Goal: Check status: Check status

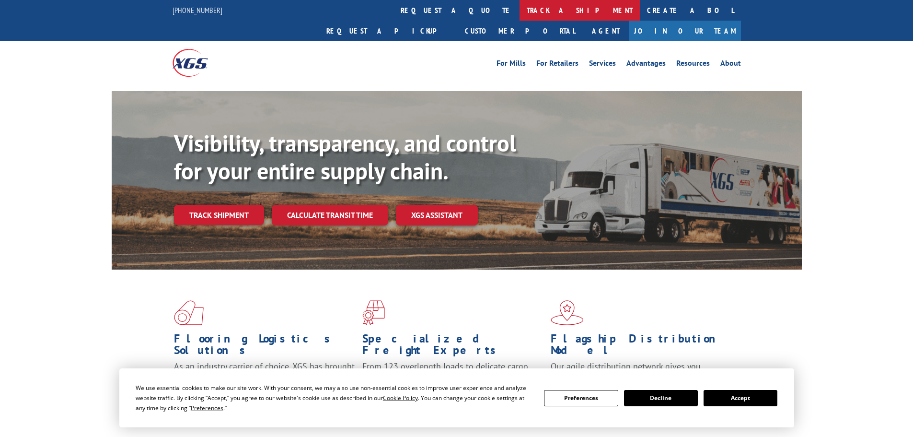
click at [520, 15] on link "track a shipment" at bounding box center [580, 10] width 120 height 21
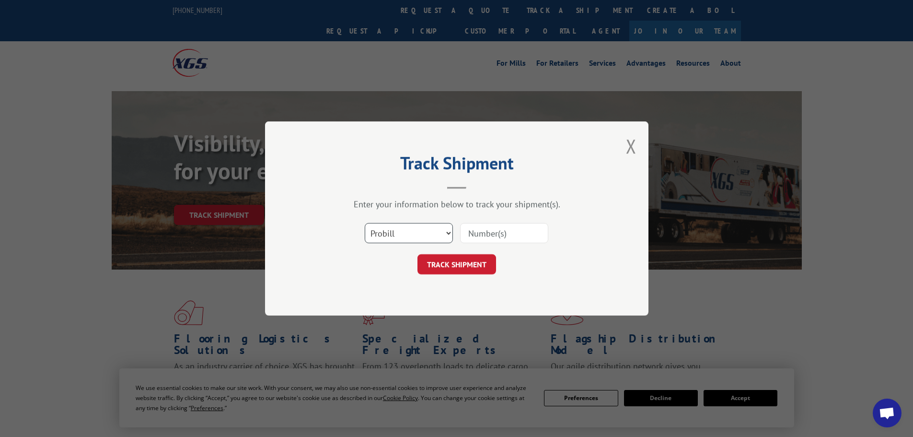
drag, startPoint x: 391, startPoint y: 235, endPoint x: 389, endPoint y: 241, distance: 5.6
click at [391, 235] on select "Select category... Probill BOL PO" at bounding box center [409, 233] width 88 height 20
select select "bol"
click at [365, 223] on select "Select category... Probill BOL PO" at bounding box center [409, 233] width 88 height 20
click at [493, 231] on input at bounding box center [504, 233] width 88 height 20
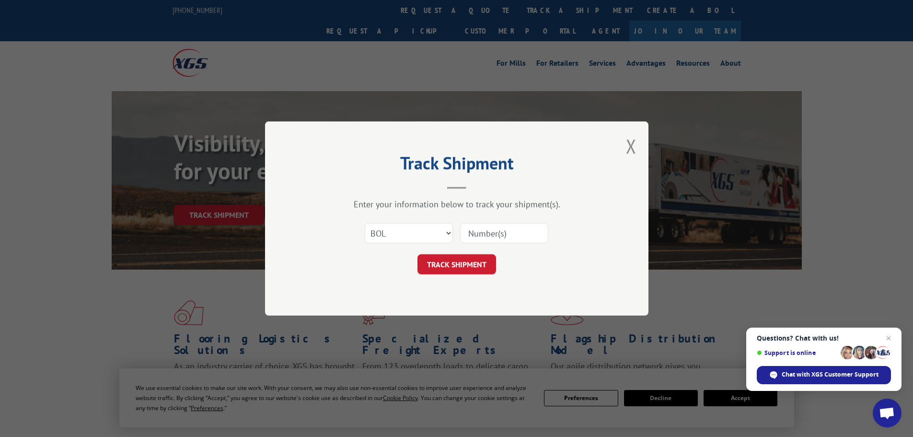
paste input "2848790"
type input "2848790"
click at [483, 262] on button "TRACK SHIPMENT" at bounding box center [457, 264] width 79 height 20
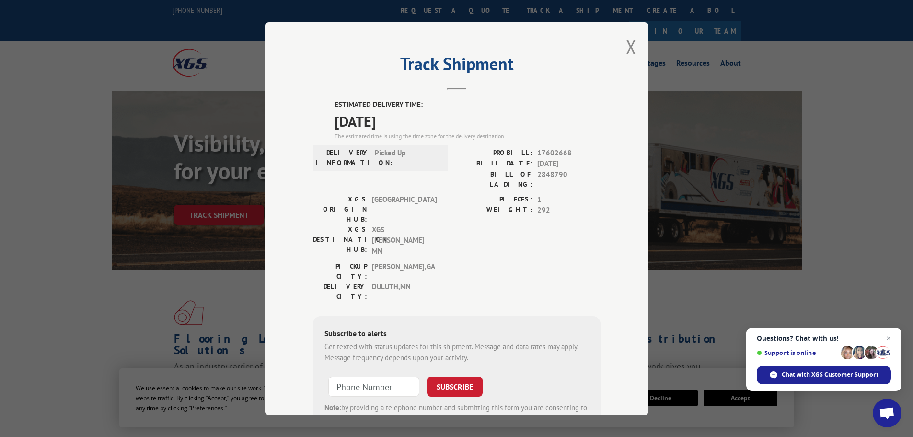
click at [634, 51] on div "Track Shipment ESTIMATED DELIVERY TIME: [DATE] The estimated time is using the …" at bounding box center [457, 218] width 384 height 393
click at [633, 49] on div "Track Shipment ESTIMATED DELIVERY TIME: [DATE] The estimated time is using the …" at bounding box center [457, 218] width 384 height 393
click at [629, 49] on button "Close modal" at bounding box center [631, 46] width 11 height 25
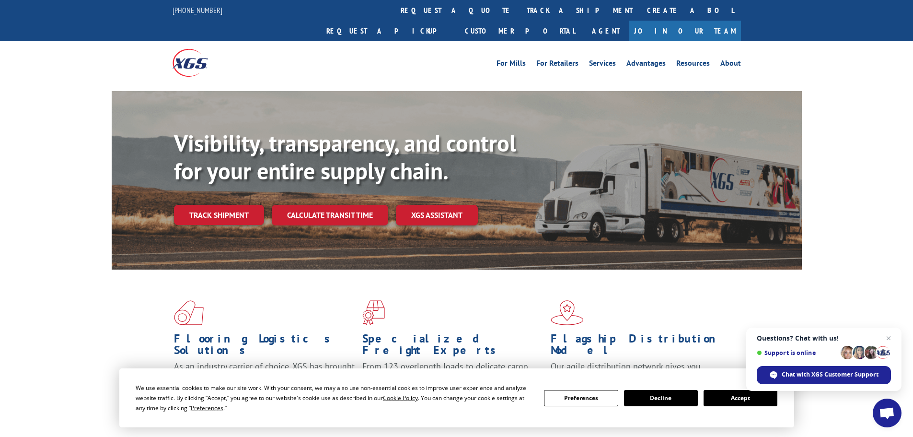
drag, startPoint x: 436, startPoint y: 13, endPoint x: 429, endPoint y: 41, distance: 28.6
click at [520, 13] on link "track a shipment" at bounding box center [580, 10] width 120 height 21
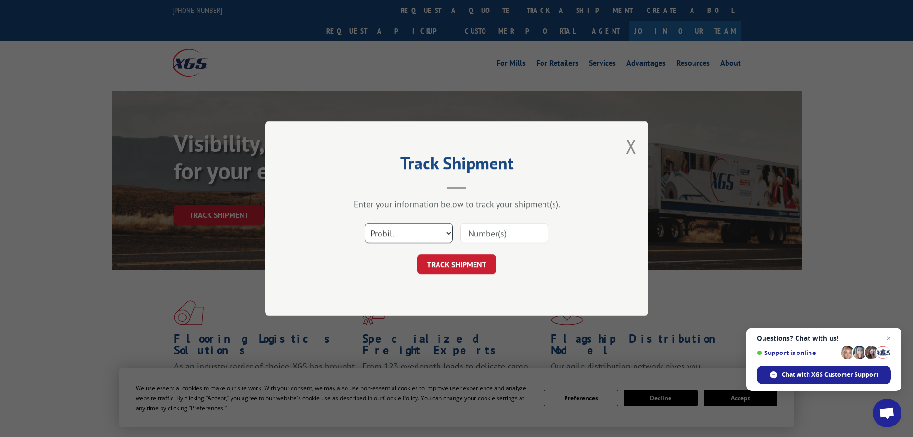
drag, startPoint x: 388, startPoint y: 236, endPoint x: 387, endPoint y: 242, distance: 6.3
click at [388, 235] on select "Select category... Probill BOL PO" at bounding box center [409, 233] width 88 height 20
select select "bol"
click at [365, 223] on select "Select category... Probill BOL PO" at bounding box center [409, 233] width 88 height 20
click at [479, 237] on input at bounding box center [504, 233] width 88 height 20
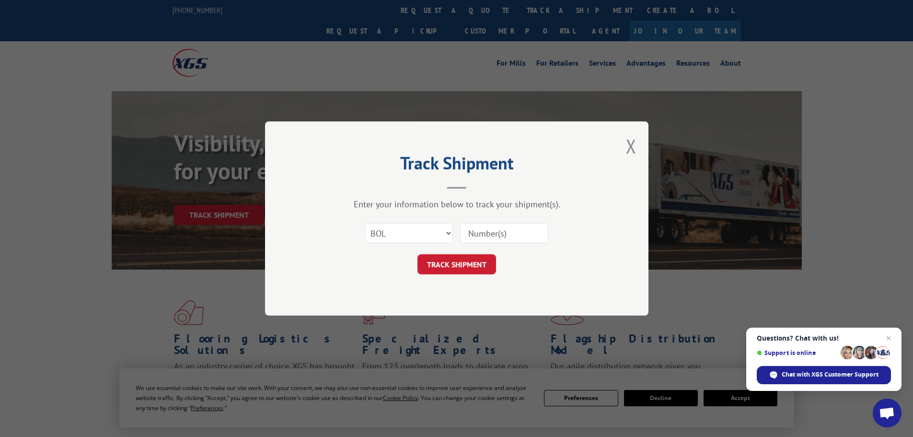
paste input "5199331"
type input "5199331"
click at [477, 273] on button "TRACK SHIPMENT" at bounding box center [457, 264] width 79 height 20
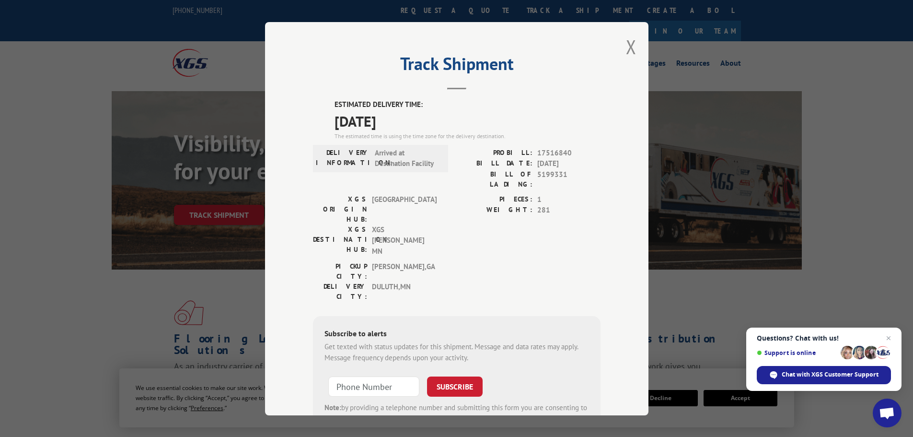
drag, startPoint x: 631, startPoint y: 48, endPoint x: 479, endPoint y: 27, distance: 152.5
click at [630, 48] on button "Close modal" at bounding box center [631, 46] width 11 height 25
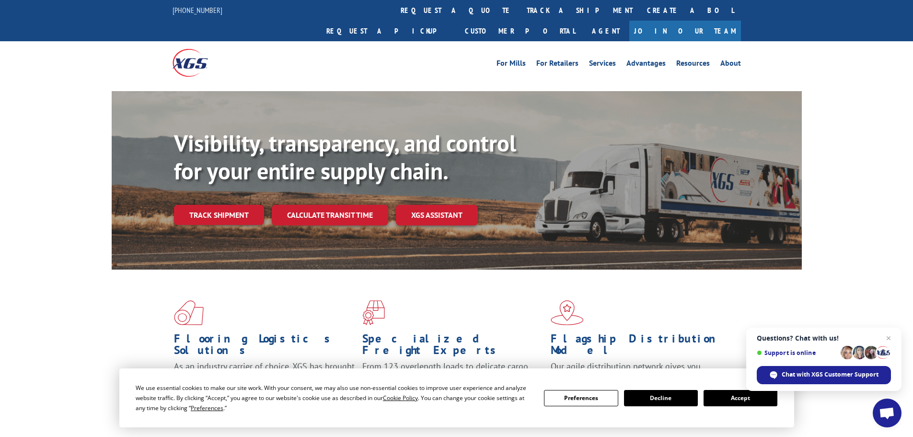
drag, startPoint x: 403, startPoint y: 10, endPoint x: 399, endPoint y: 23, distance: 13.4
click at [520, 10] on link "track a shipment" at bounding box center [580, 10] width 120 height 21
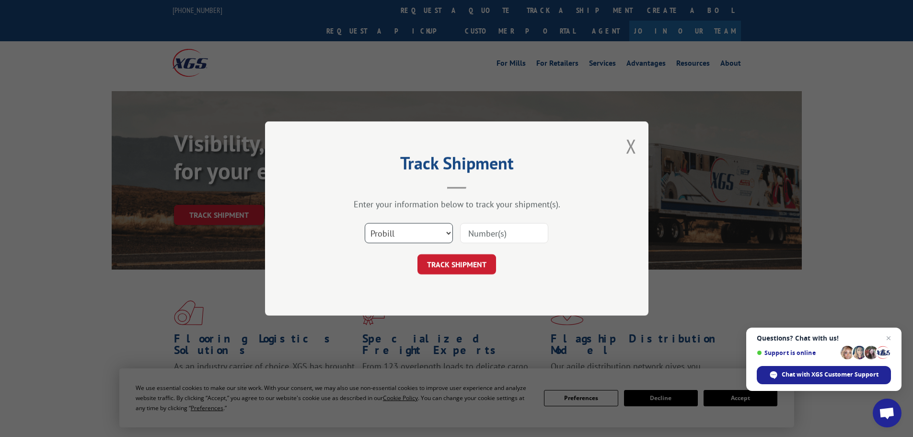
click at [400, 228] on select "Select category... Probill BOL PO" at bounding box center [409, 233] width 88 height 20
select select "bol"
click at [365, 223] on select "Select category... Probill BOL PO" at bounding box center [409, 233] width 88 height 20
click at [503, 224] on input at bounding box center [504, 233] width 88 height 20
paste input "5199397"
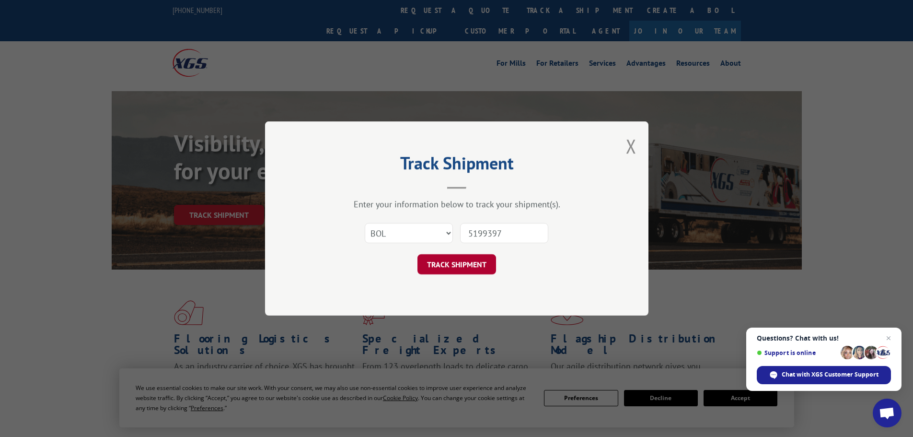
type input "5199397"
click at [471, 271] on button "TRACK SHIPMENT" at bounding box center [457, 264] width 79 height 20
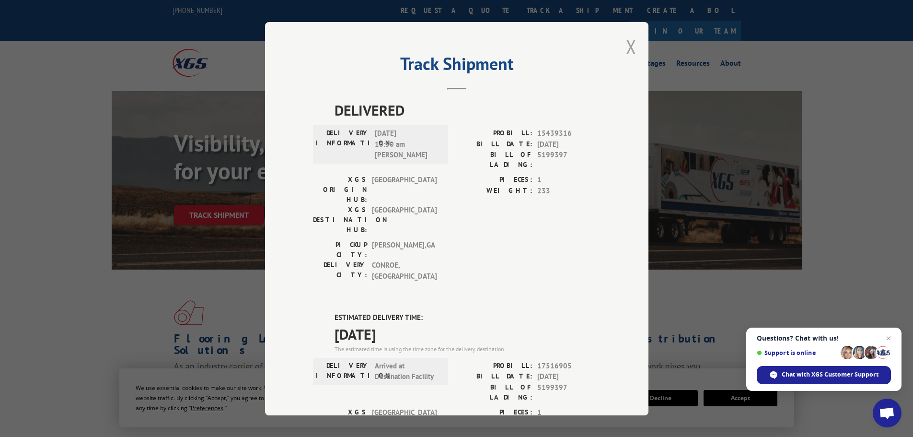
click at [628, 47] on button "Close modal" at bounding box center [631, 46] width 11 height 25
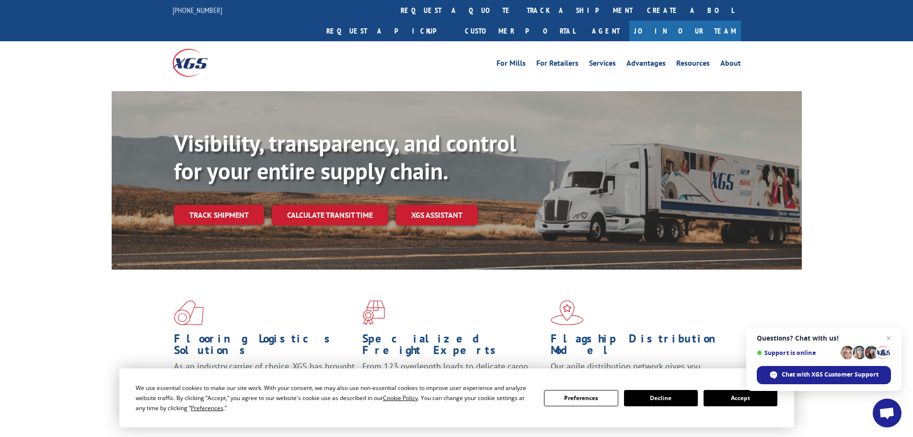
click at [520, 7] on link "track a shipment" at bounding box center [580, 10] width 120 height 21
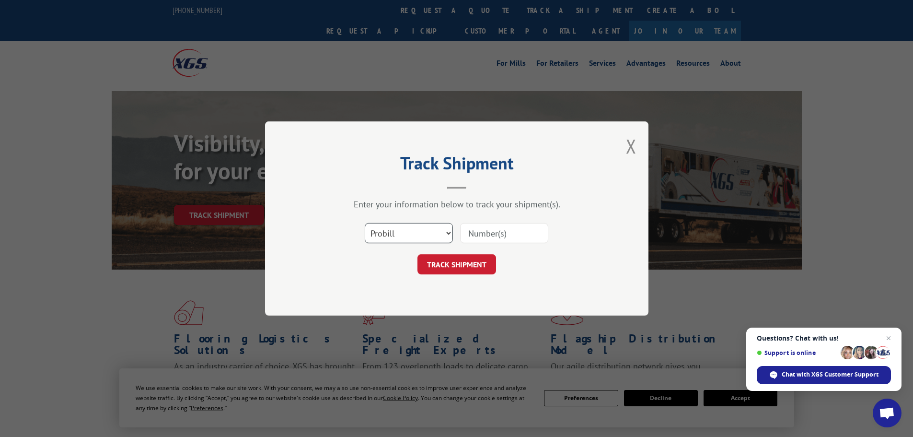
drag, startPoint x: 392, startPoint y: 226, endPoint x: 387, endPoint y: 243, distance: 16.9
click at [392, 226] on select "Select category... Probill BOL PO" at bounding box center [409, 233] width 88 height 20
select select "bol"
click at [365, 223] on select "Select category... Probill BOL PO" at bounding box center [409, 233] width 88 height 20
click at [474, 241] on input at bounding box center [504, 233] width 88 height 20
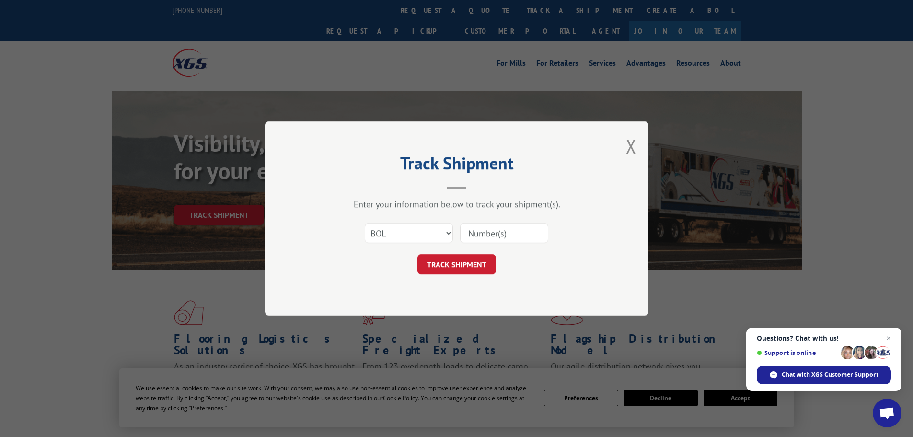
paste input "6021750"
type input "6021750"
click at [466, 266] on button "TRACK SHIPMENT" at bounding box center [457, 264] width 79 height 20
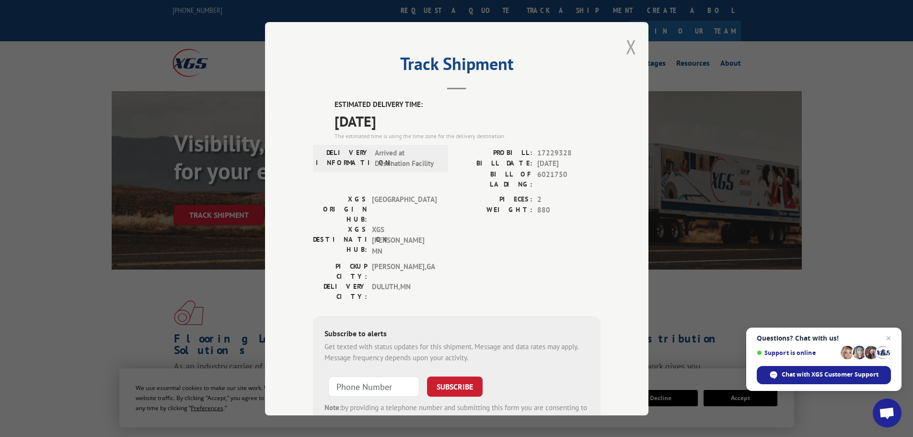
click at [628, 47] on button "Close modal" at bounding box center [631, 46] width 11 height 25
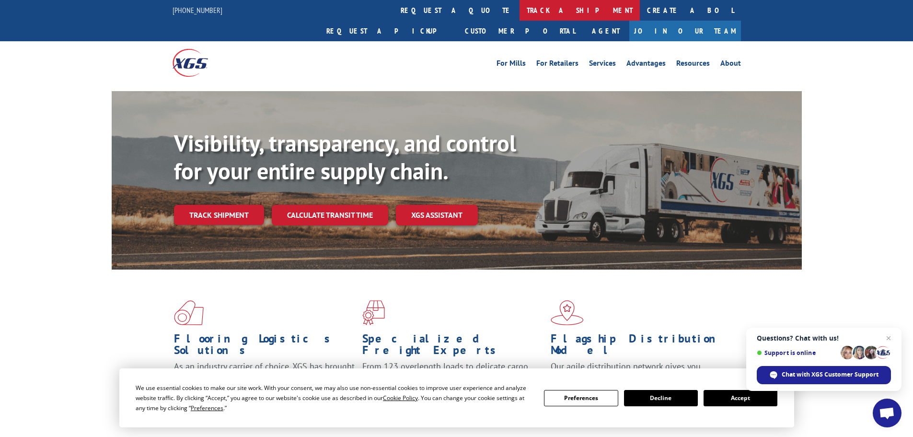
click at [520, 10] on link "track a shipment" at bounding box center [580, 10] width 120 height 21
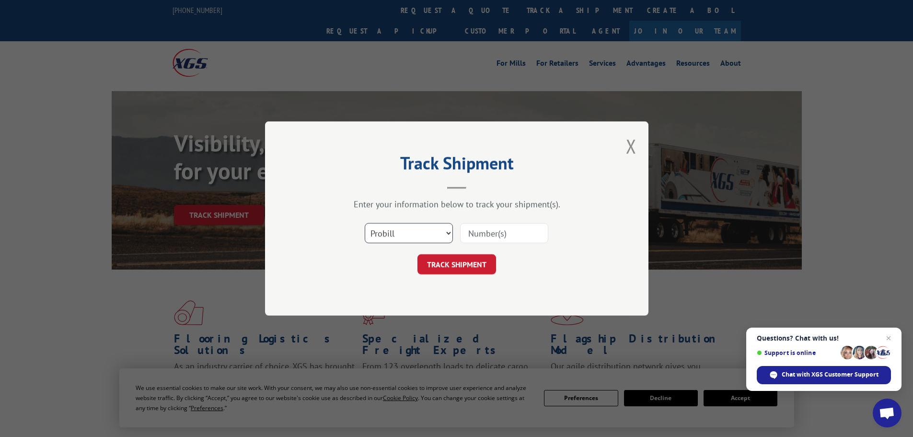
click at [392, 229] on select "Select category... Probill BOL PO" at bounding box center [409, 233] width 88 height 20
select select "bol"
click at [365, 223] on select "Select category... Probill BOL PO" at bounding box center [409, 233] width 88 height 20
click at [492, 229] on input at bounding box center [504, 233] width 88 height 20
paste input "6023792"
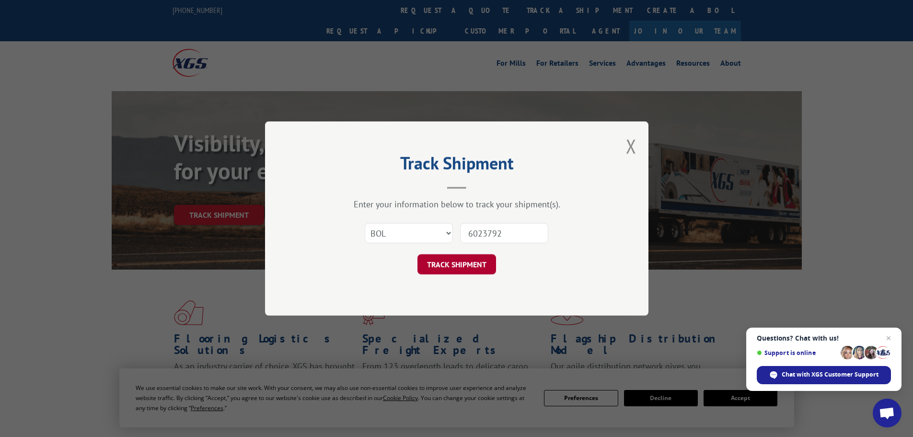
type input "6023792"
click at [475, 263] on button "TRACK SHIPMENT" at bounding box center [457, 264] width 79 height 20
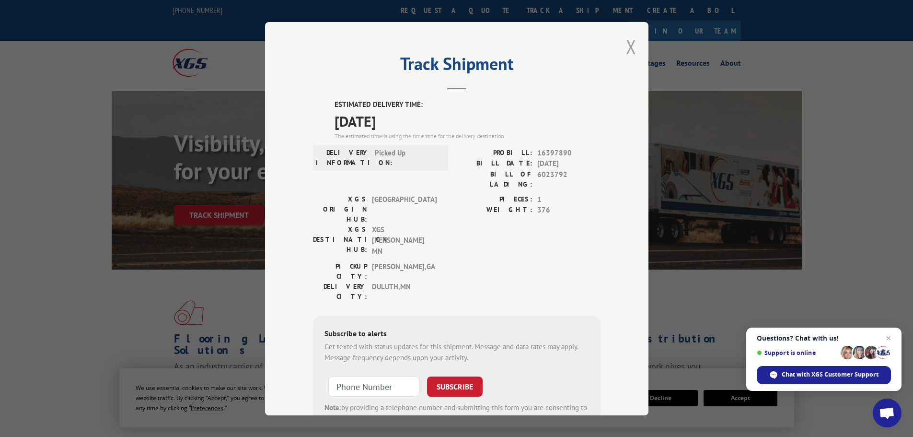
click at [629, 52] on button "Close modal" at bounding box center [631, 46] width 11 height 25
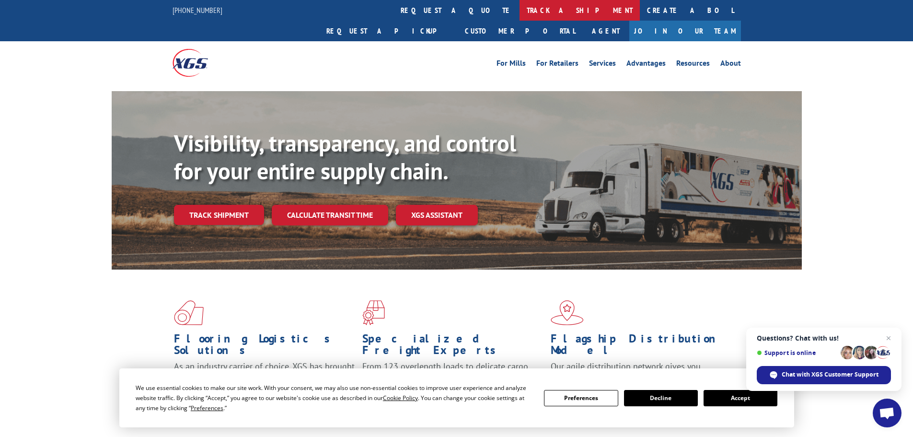
click at [520, 1] on link "track a shipment" at bounding box center [580, 10] width 120 height 21
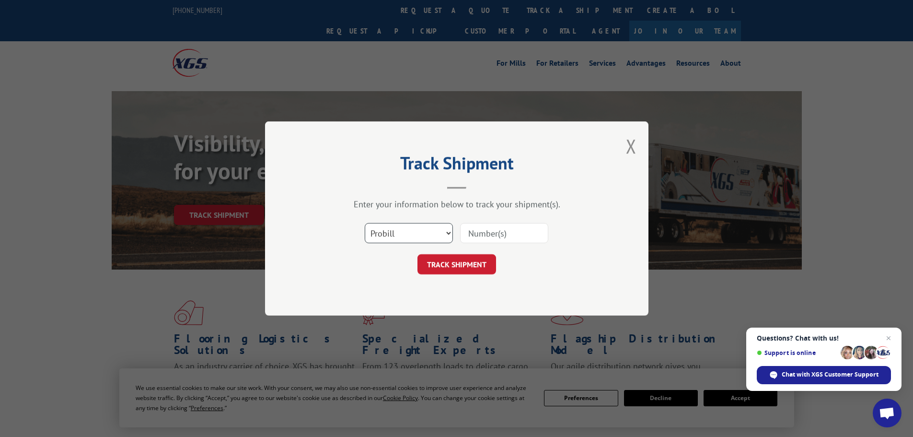
click at [396, 239] on select "Select category... Probill BOL PO" at bounding box center [409, 233] width 88 height 20
select select "bol"
click at [365, 223] on select "Select category... Probill BOL PO" at bounding box center [409, 233] width 88 height 20
click at [499, 231] on input at bounding box center [504, 233] width 88 height 20
paste input "5199295"
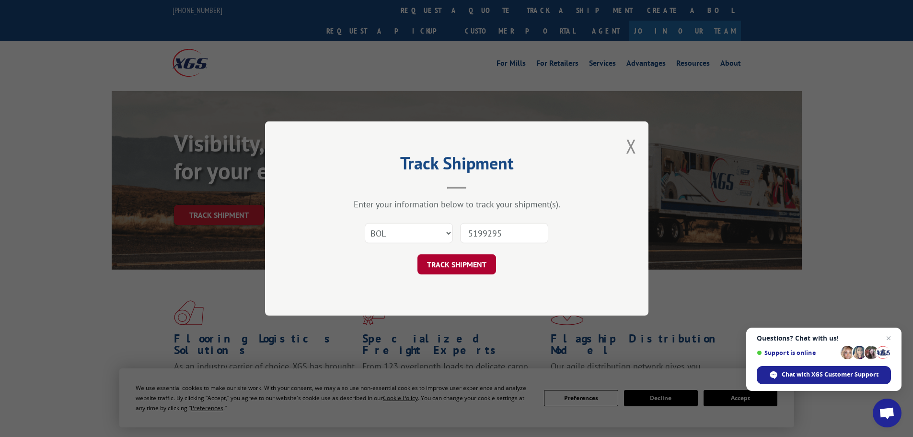
type input "5199295"
click at [475, 267] on button "TRACK SHIPMENT" at bounding box center [457, 264] width 79 height 20
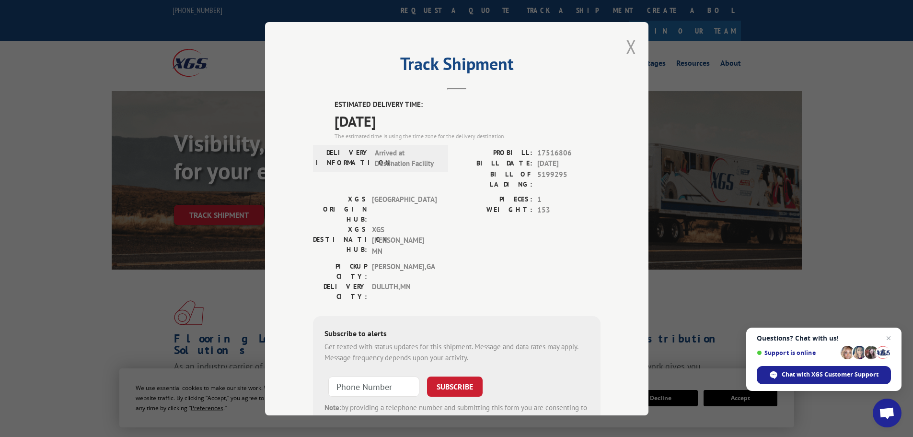
click at [626, 50] on button "Close modal" at bounding box center [631, 46] width 11 height 25
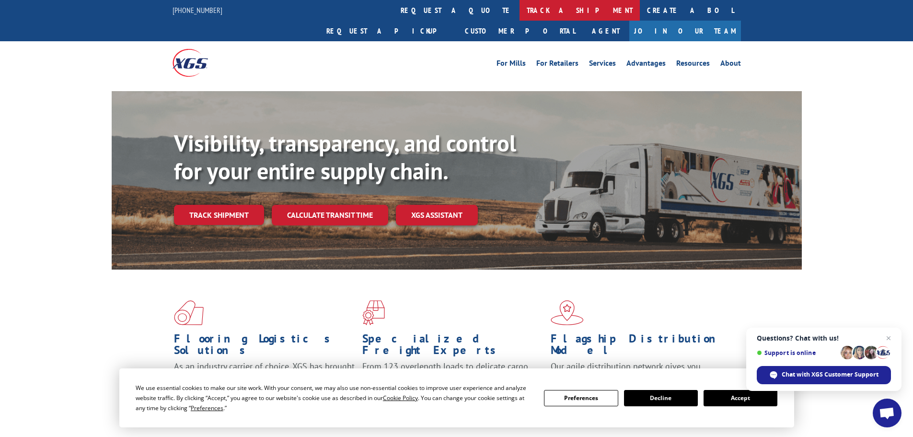
click at [520, 12] on link "track a shipment" at bounding box center [580, 10] width 120 height 21
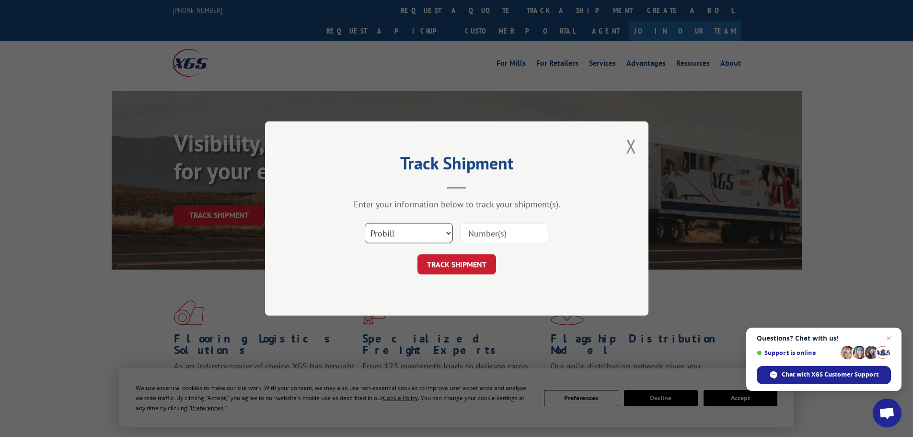
click at [406, 239] on select "Select category... Probill BOL PO" at bounding box center [409, 233] width 88 height 20
select select "bol"
click at [365, 223] on select "Select category... Probill BOL PO" at bounding box center [409, 233] width 88 height 20
click at [481, 229] on input at bounding box center [504, 233] width 88 height 20
paste input "6814177"
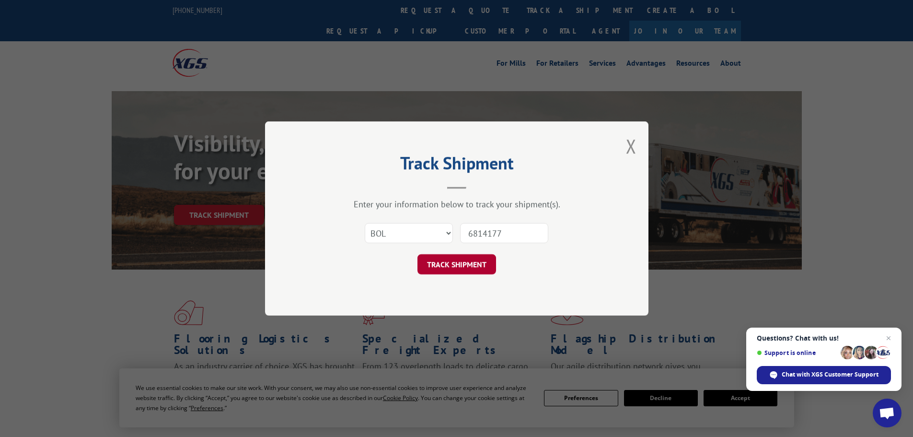
type input "6814177"
click at [457, 265] on button "TRACK SHIPMENT" at bounding box center [457, 264] width 79 height 20
